Goal: Transaction & Acquisition: Purchase product/service

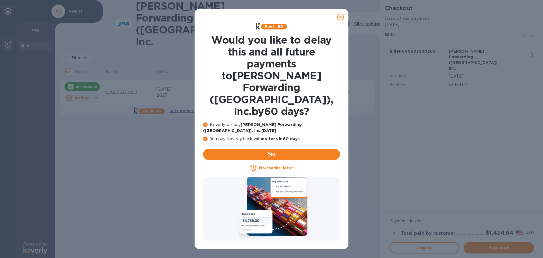
click at [281, 165] on u "No thanks, later" at bounding box center [276, 167] width 34 height 5
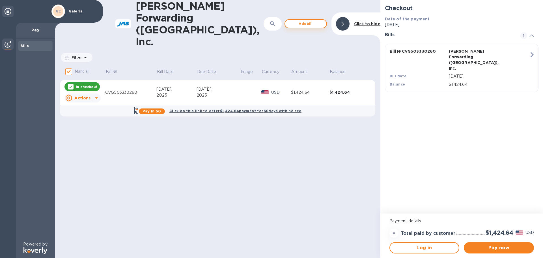
click at [311, 20] on span "Add bill" at bounding box center [306, 23] width 32 height 7
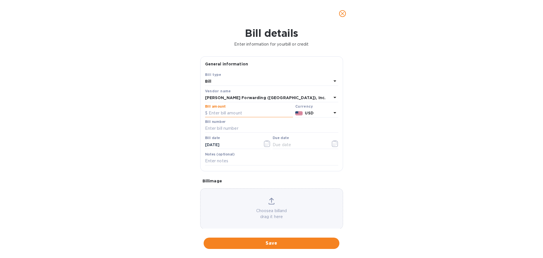
click at [236, 114] on input "text" at bounding box center [249, 113] width 88 height 8
type input "12,265.00"
click at [236, 127] on input "text" at bounding box center [271, 128] width 133 height 8
type input "CVG503330151"
click at [268, 144] on icon "button" at bounding box center [268, 143] width 1 height 1
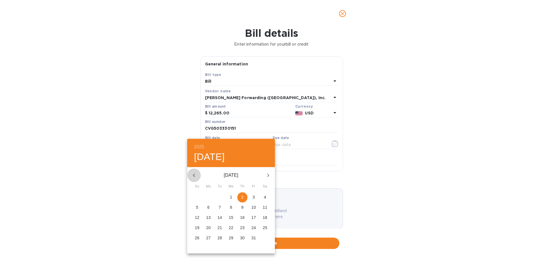
click at [193, 175] on icon "button" at bounding box center [194, 175] width 7 height 7
click at [194, 176] on icon "button" at bounding box center [194, 175] width 7 height 7
click at [196, 176] on icon "button" at bounding box center [194, 175] width 7 height 7
click at [205, 238] on span "28" at bounding box center [208, 238] width 10 height 6
type input "[DATE]"
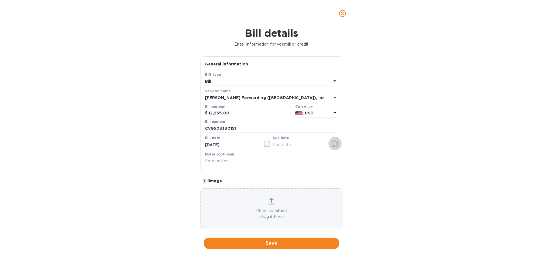
click at [334, 146] on icon "button" at bounding box center [335, 143] width 7 height 7
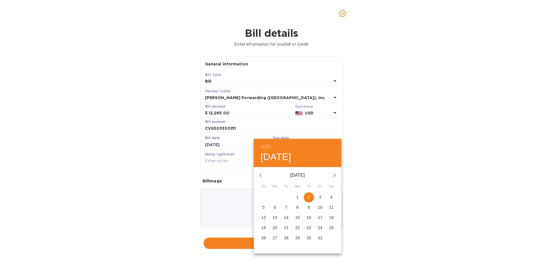
click at [262, 174] on icon "button" at bounding box center [260, 175] width 7 height 7
click at [310, 208] on p "11" at bounding box center [308, 207] width 5 height 6
type input "[DATE]"
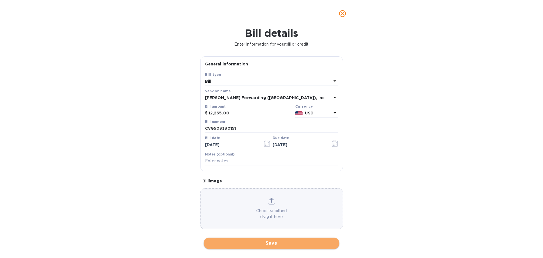
click at [293, 243] on span "Save" at bounding box center [271, 242] width 127 height 7
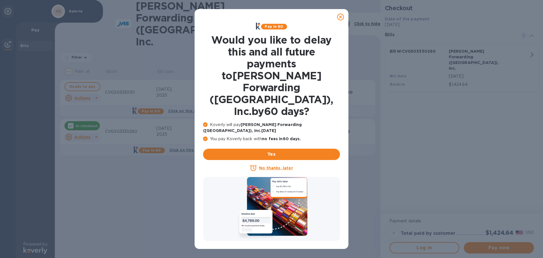
click at [283, 165] on u "No thanks, later" at bounding box center [276, 167] width 34 height 5
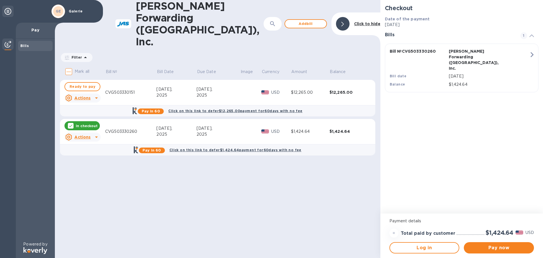
click at [89, 135] on u "Actions" at bounding box center [82, 137] width 16 height 5
click at [90, 148] on b "Delete" at bounding box center [87, 149] width 14 height 5
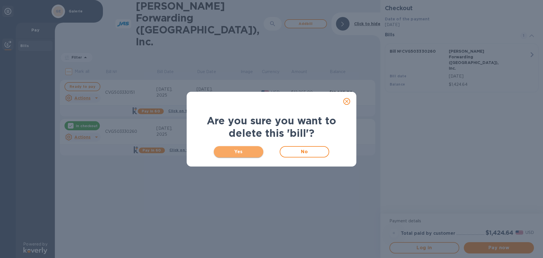
click at [250, 152] on span "Yes" at bounding box center [238, 151] width 40 height 7
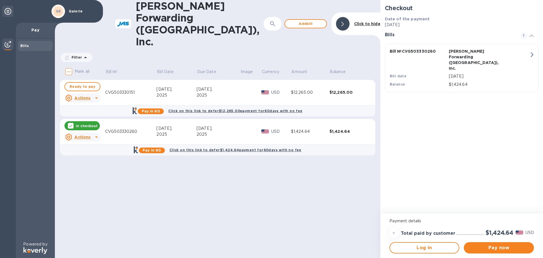
checkbox input "true"
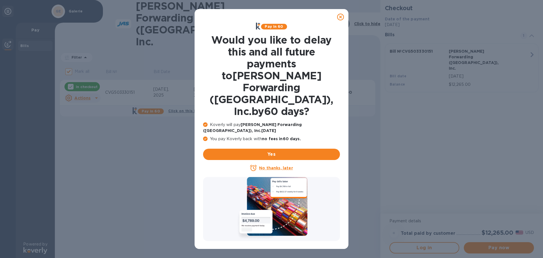
click at [280, 165] on u "No thanks, later" at bounding box center [276, 167] width 34 height 5
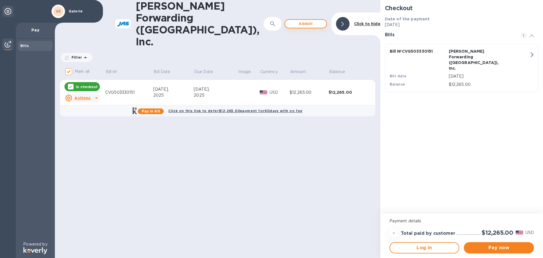
click at [306, 20] on span "Add bill" at bounding box center [306, 23] width 32 height 7
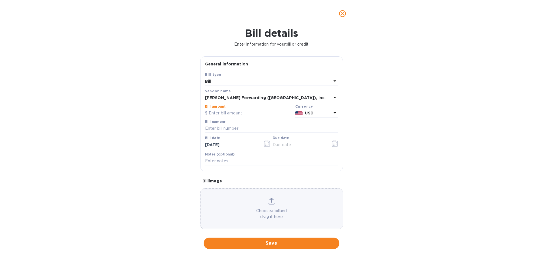
click at [236, 111] on input "text" at bounding box center [249, 113] width 88 height 8
type input "13,390.00"
click at [228, 126] on input "text" at bounding box center [271, 128] width 133 height 8
type input "CVG503330141"
click at [266, 145] on icon "button" at bounding box center [267, 143] width 7 height 7
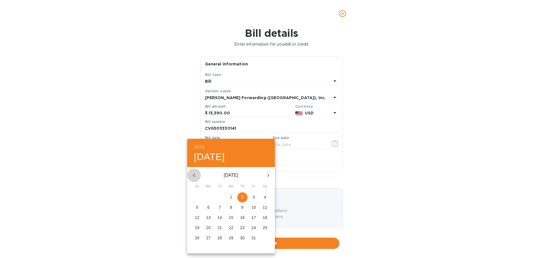
click at [193, 175] on icon "button" at bounding box center [194, 174] width 2 height 3
click at [194, 175] on icon "button" at bounding box center [194, 175] width 7 height 7
click at [209, 238] on p "28" at bounding box center [208, 238] width 5 height 6
type input "[DATE]"
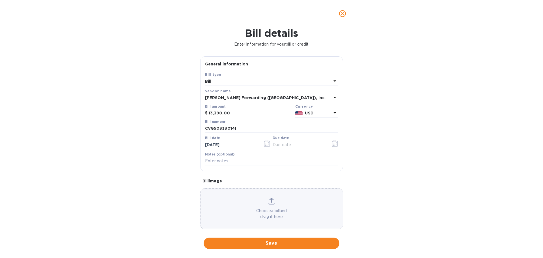
click at [332, 141] on icon "button" at bounding box center [335, 143] width 7 height 7
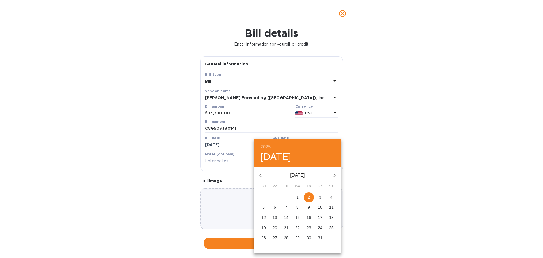
click at [262, 174] on icon "button" at bounding box center [260, 175] width 7 height 7
click at [309, 207] on p "11" at bounding box center [308, 207] width 5 height 6
type input "[DATE]"
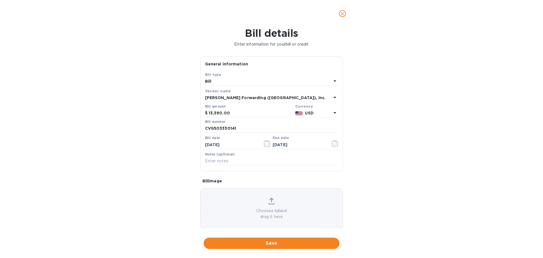
click at [288, 245] on span "Save" at bounding box center [271, 242] width 127 height 7
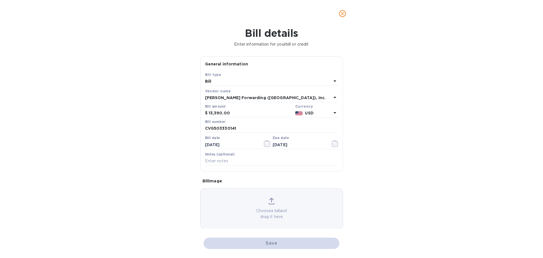
checkbox input "false"
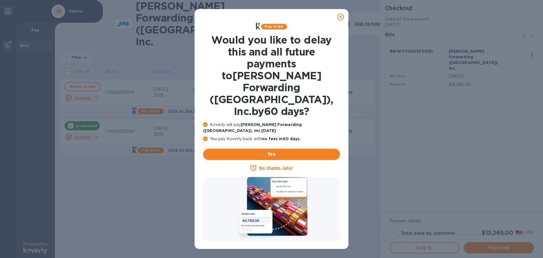
click at [272, 165] on u "No thanks, later" at bounding box center [276, 167] width 34 height 5
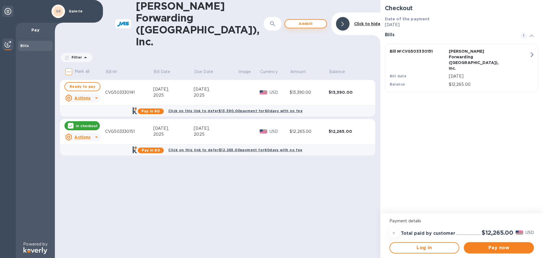
click at [311, 20] on span "Add bill" at bounding box center [306, 23] width 32 height 7
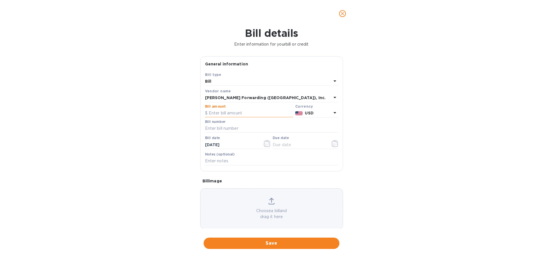
click at [247, 114] on input "text" at bounding box center [249, 113] width 88 height 8
type input "1"
type input "14,265.00"
click at [242, 126] on input "text" at bounding box center [271, 128] width 133 height 8
type input "CVG503330159"
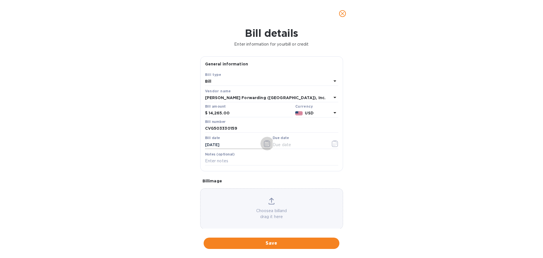
click at [265, 144] on icon "button" at bounding box center [267, 143] width 7 height 7
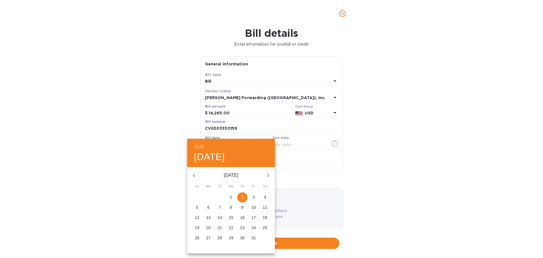
click at [193, 174] on icon "button" at bounding box center [194, 174] width 2 height 3
click at [193, 174] on icon "button" at bounding box center [194, 175] width 7 height 7
click at [207, 236] on p "28" at bounding box center [208, 238] width 5 height 6
type input "[DATE]"
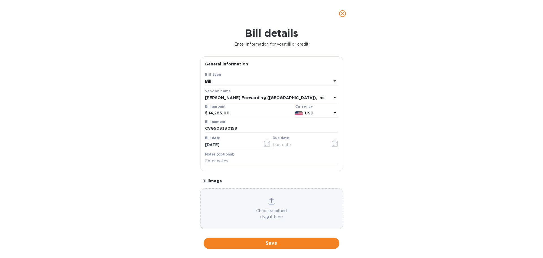
click at [334, 144] on icon "button" at bounding box center [334, 143] width 1 height 1
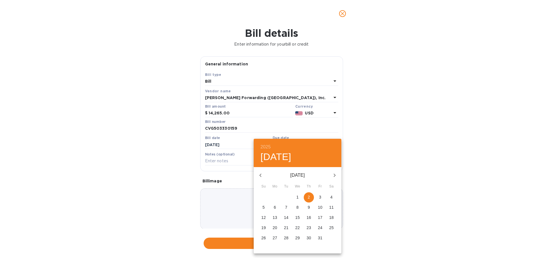
click at [261, 175] on icon "button" at bounding box center [260, 175] width 7 height 7
click at [310, 206] on p "11" at bounding box center [308, 207] width 5 height 6
type input "[DATE]"
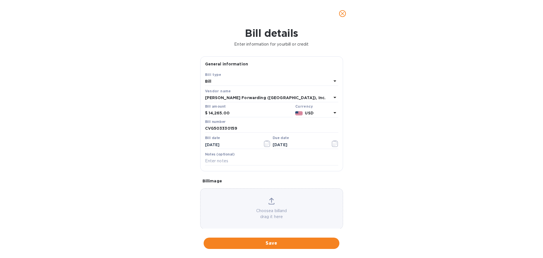
click at [262, 245] on span "Save" at bounding box center [271, 242] width 127 height 7
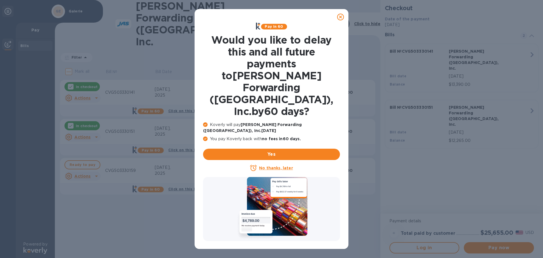
click at [281, 165] on u "No thanks, later" at bounding box center [276, 167] width 34 height 5
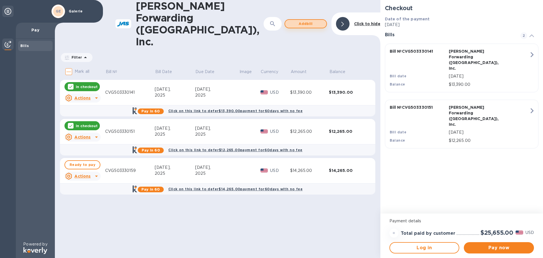
click at [307, 20] on span "Add bill" at bounding box center [306, 23] width 32 height 7
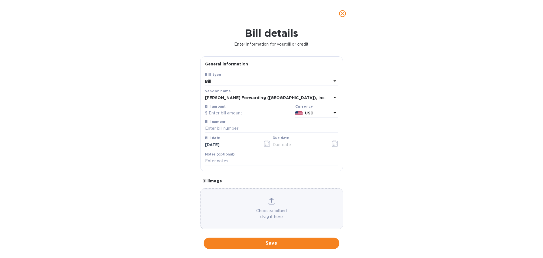
click at [254, 115] on input "text" at bounding box center [249, 113] width 88 height 8
type input "1,424.64"
click at [249, 128] on input "text" at bounding box center [271, 128] width 133 height 8
type input "C"
type input "CVG503330260"
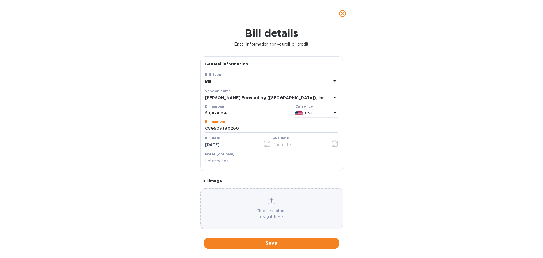
click at [266, 143] on icon "button" at bounding box center [267, 143] width 7 height 7
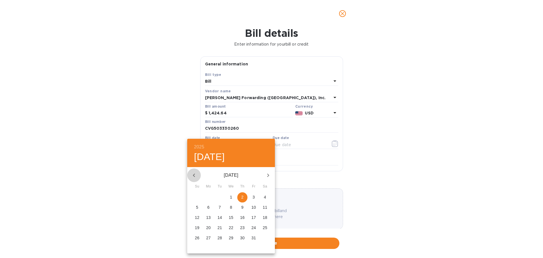
click at [196, 173] on icon "button" at bounding box center [194, 175] width 7 height 7
click at [196, 172] on icon "button" at bounding box center [194, 175] width 7 height 7
click at [264, 227] on p "26" at bounding box center [265, 227] width 5 height 6
type input "[DATE]"
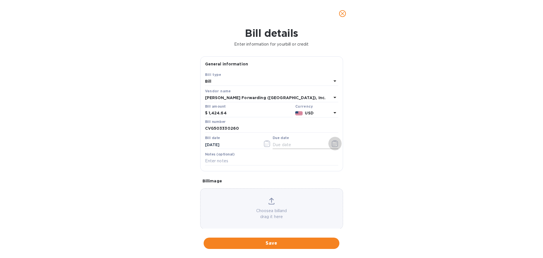
click at [334, 144] on icon "button" at bounding box center [334, 143] width 1 height 1
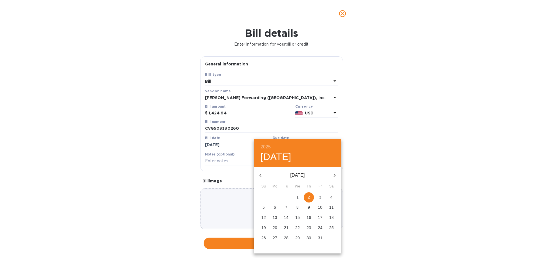
click at [262, 174] on icon "button" at bounding box center [260, 175] width 7 height 7
click at [308, 206] on p "11" at bounding box center [308, 207] width 5 height 6
type input "[DATE]"
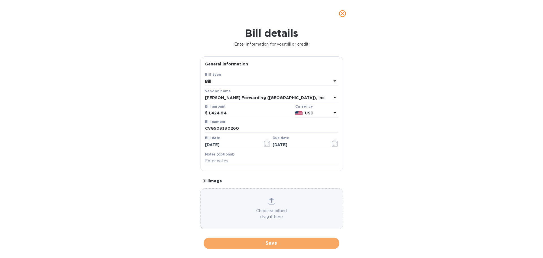
click at [264, 243] on span "Save" at bounding box center [271, 242] width 127 height 7
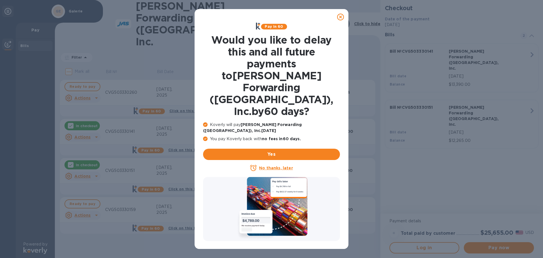
click at [276, 165] on u "No thanks, later" at bounding box center [276, 167] width 34 height 5
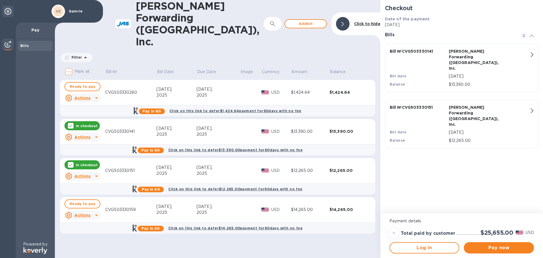
click at [74, 121] on div "In checkout" at bounding box center [81, 125] width 35 height 9
click at [73, 123] on div at bounding box center [71, 126] width 6 height 6
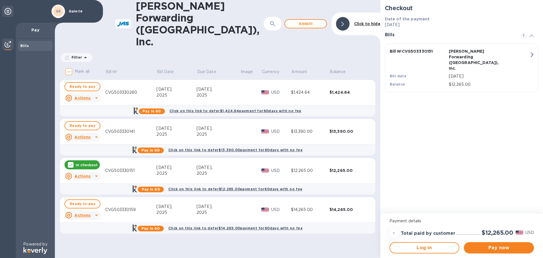
click at [71, 162] on icon at bounding box center [70, 164] width 5 height 5
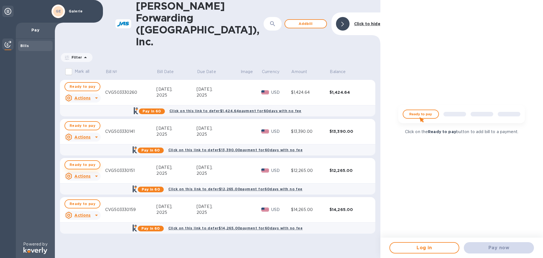
click at [71, 161] on span "Ready to pay" at bounding box center [83, 164] width 26 height 7
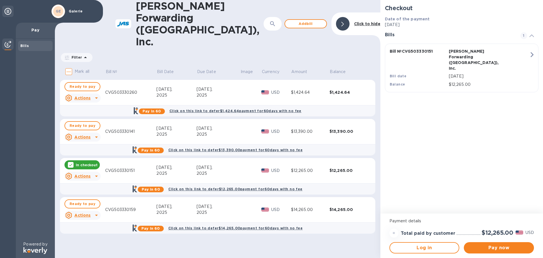
click at [70, 162] on icon at bounding box center [70, 164] width 5 height 5
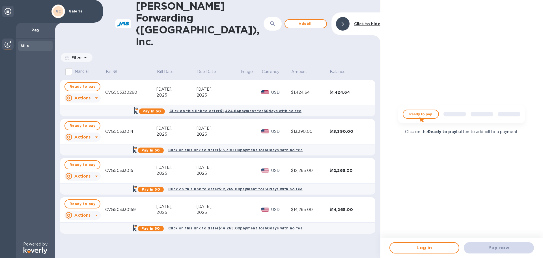
click at [88, 96] on u "Actions" at bounding box center [82, 98] width 16 height 5
click at [86, 110] on b "Delete" at bounding box center [87, 110] width 14 height 5
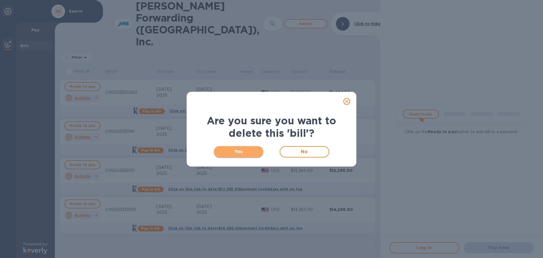
click at [240, 151] on span "Yes" at bounding box center [238, 151] width 40 height 7
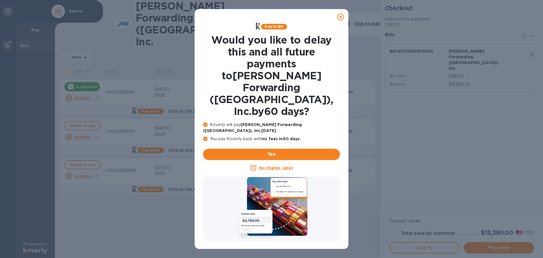
click at [269, 165] on u "No thanks, later" at bounding box center [276, 167] width 34 height 5
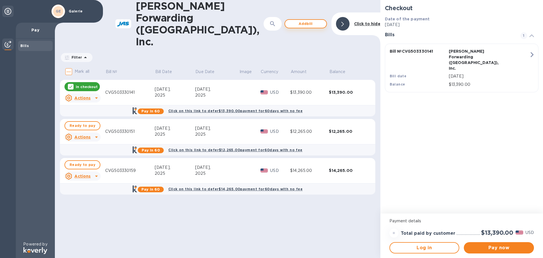
click at [301, 20] on span "Add bill" at bounding box center [306, 23] width 32 height 7
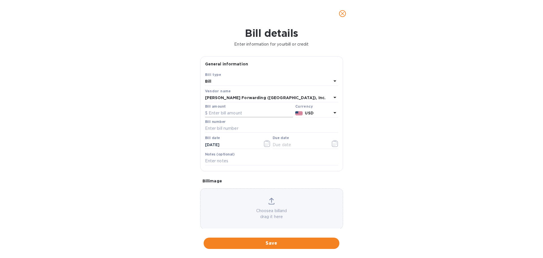
click at [237, 113] on input "text" at bounding box center [249, 113] width 88 height 8
type input "1,424.64"
click at [238, 126] on input "text" at bounding box center [271, 128] width 133 height 8
type input "CVG503330260"
click at [265, 145] on icon "button" at bounding box center [267, 143] width 7 height 7
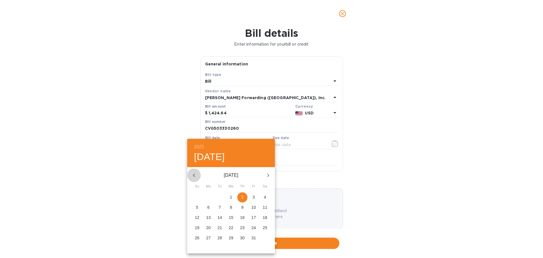
click at [195, 175] on icon "button" at bounding box center [194, 175] width 7 height 7
click at [195, 174] on icon "button" at bounding box center [194, 175] width 7 height 7
click at [205, 236] on span "28" at bounding box center [208, 238] width 10 height 6
type input "[DATE]"
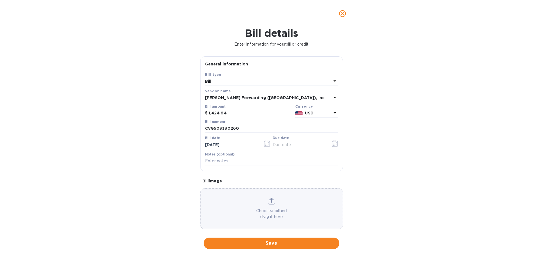
click at [332, 144] on icon "button" at bounding box center [335, 143] width 7 height 7
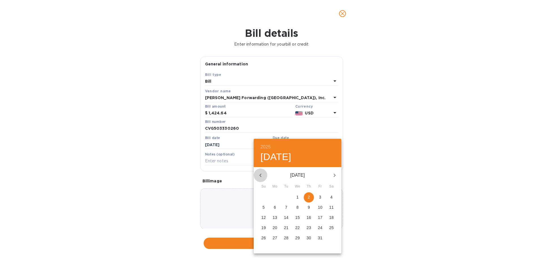
click at [259, 172] on icon "button" at bounding box center [260, 175] width 7 height 7
click at [308, 206] on p "11" at bounding box center [308, 207] width 5 height 6
type input "[DATE]"
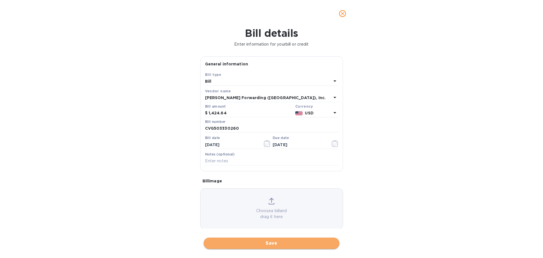
click at [273, 243] on span "Save" at bounding box center [271, 242] width 127 height 7
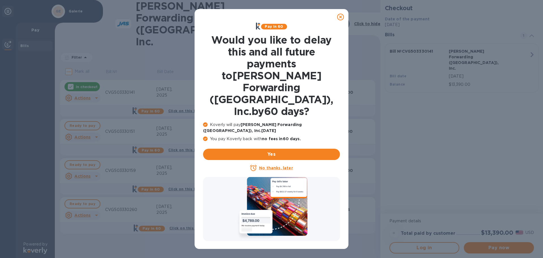
click at [292, 165] on u "No thanks, later" at bounding box center [276, 167] width 34 height 5
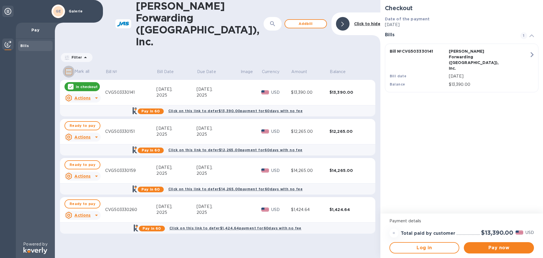
click at [68, 66] on input "Mark all" at bounding box center [69, 72] width 12 height 12
checkbox input "true"
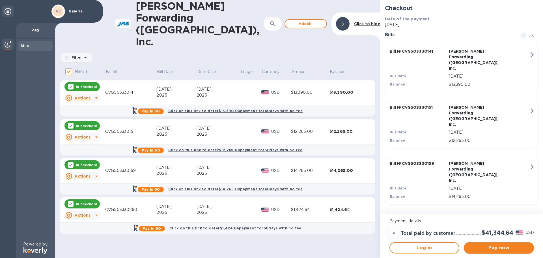
click at [507, 247] on span "Pay now" at bounding box center [498, 247] width 61 height 7
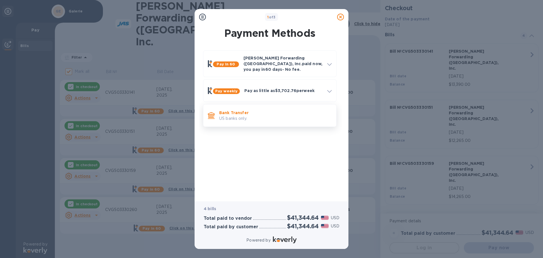
click at [241, 115] on p "US banks only." at bounding box center [275, 118] width 113 height 6
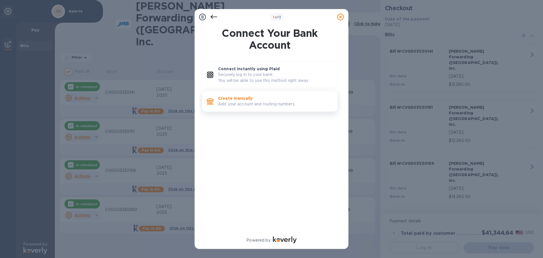
click at [236, 100] on p "Create manually" at bounding box center [275, 98] width 115 height 6
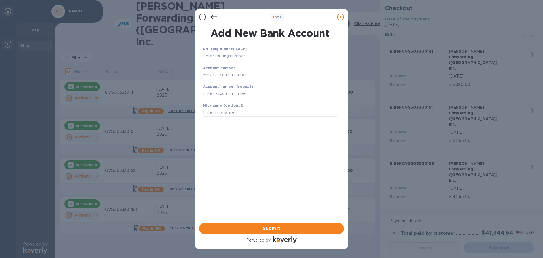
click at [240, 58] on input "text" at bounding box center [269, 56] width 133 height 8
type input "042102160"
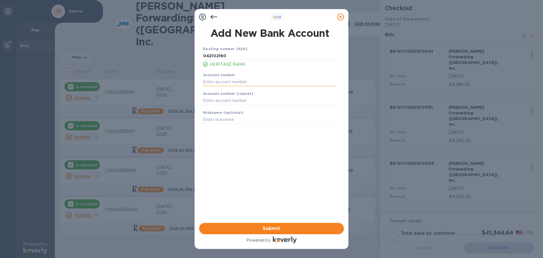
click at [222, 83] on input "text" at bounding box center [269, 81] width 133 height 8
type input "376752"
click at [219, 101] on input "text" at bounding box center [269, 100] width 133 height 8
type input "376752"
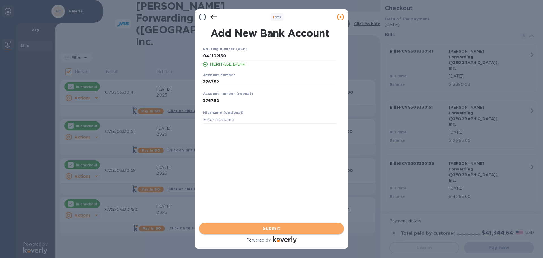
click at [277, 228] on span "Submit" at bounding box center [272, 228] width 136 height 7
